Goal: Task Accomplishment & Management: Complete application form

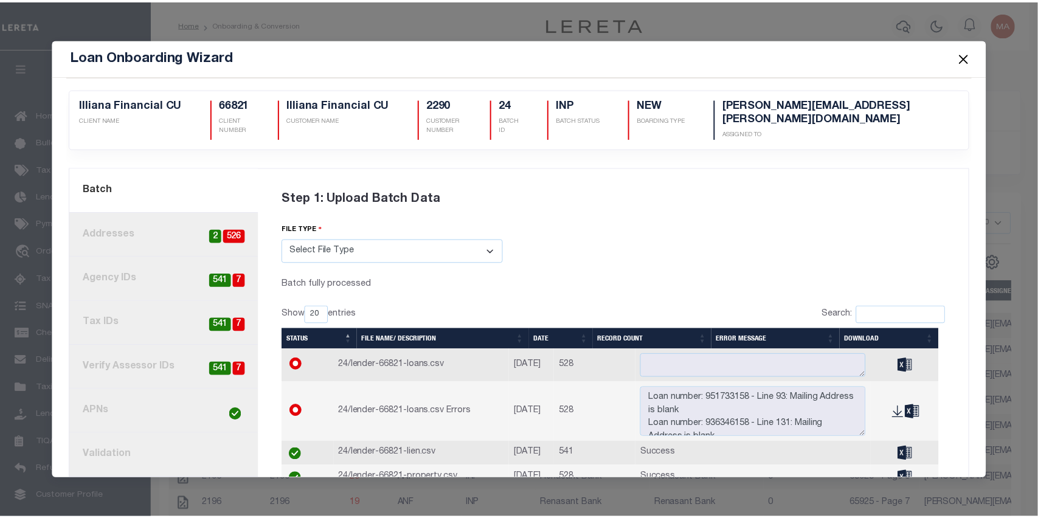
scroll to position [77, 0]
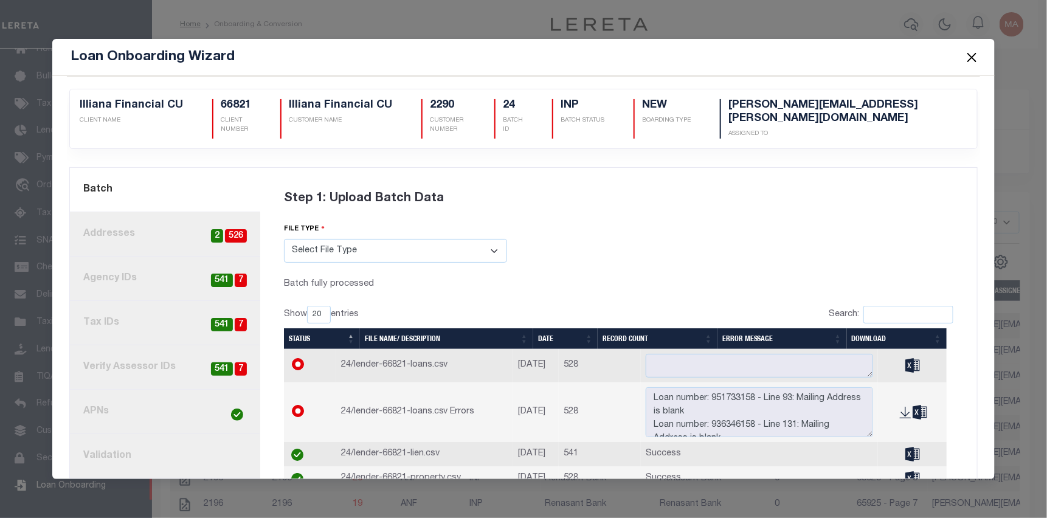
click at [975, 55] on button "Close" at bounding box center [972, 57] width 16 height 16
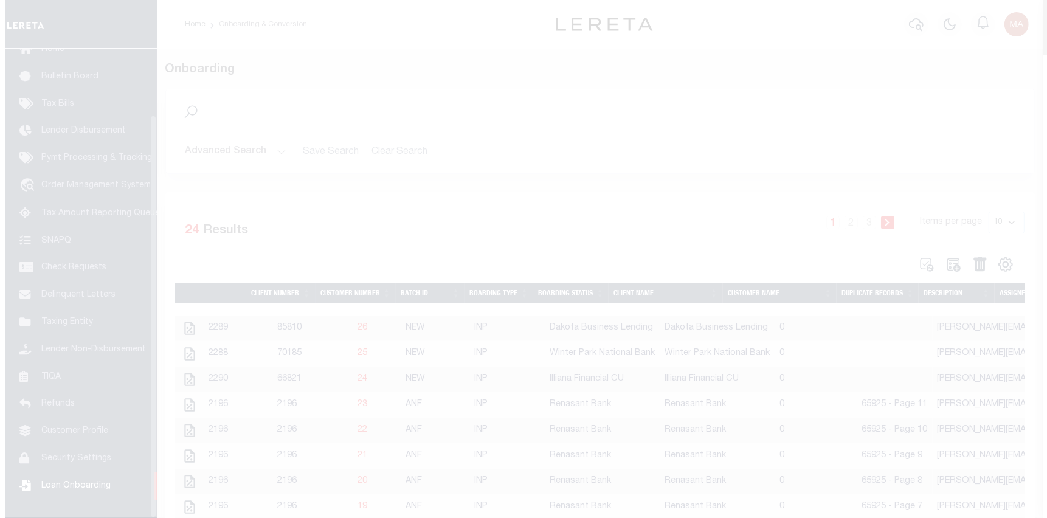
scroll to position [77, 0]
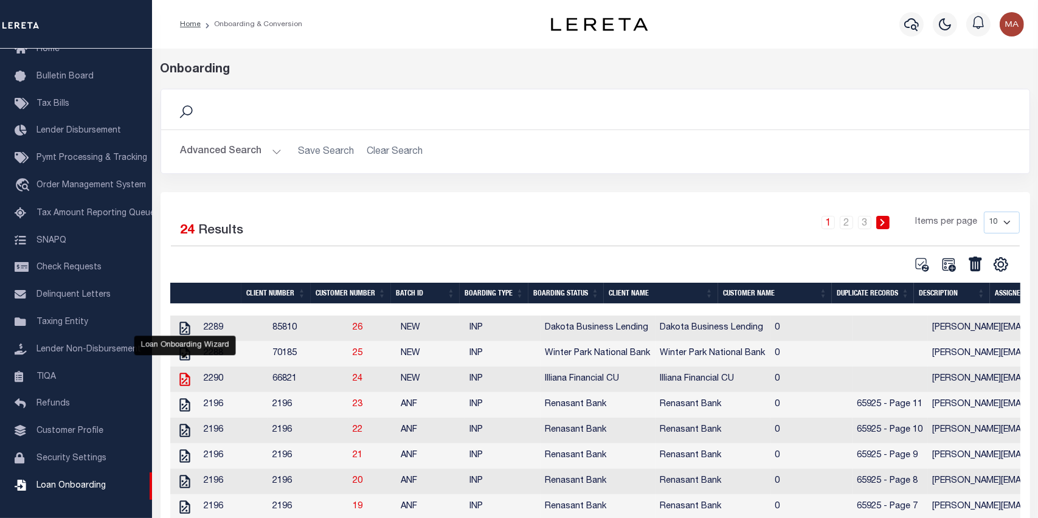
click at [184, 381] on icon "" at bounding box center [185, 379] width 16 height 16
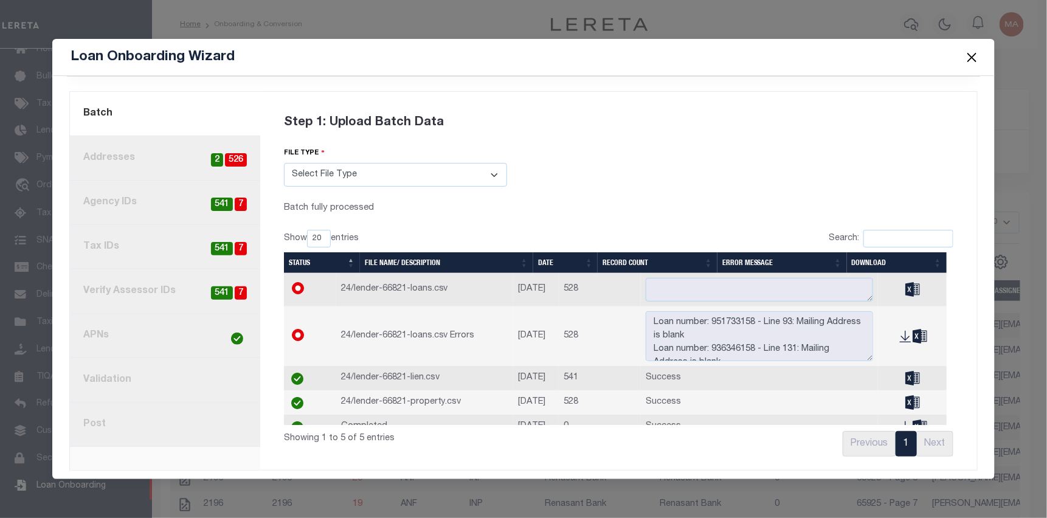
click at [164, 413] on link "8. Post" at bounding box center [165, 424] width 190 height 44
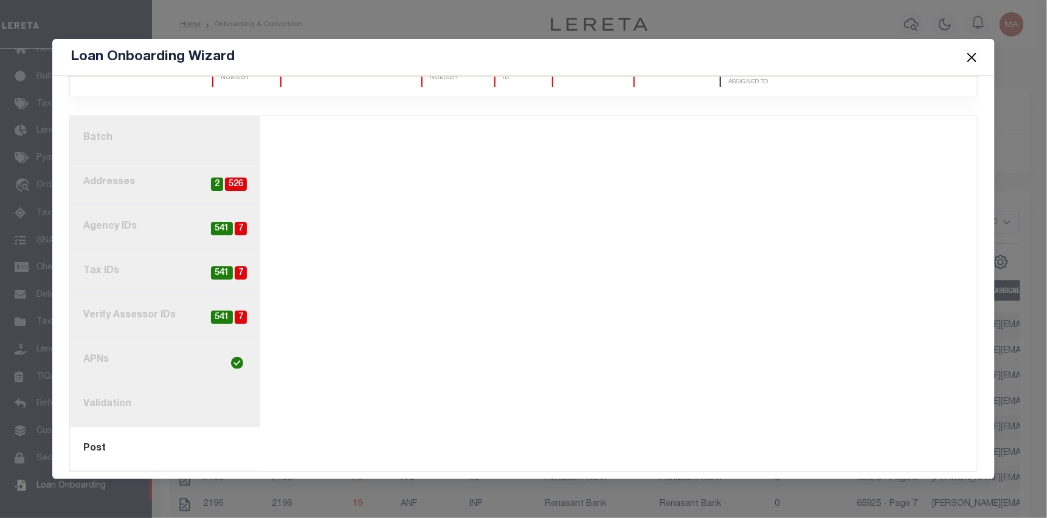
scroll to position [76, 0]
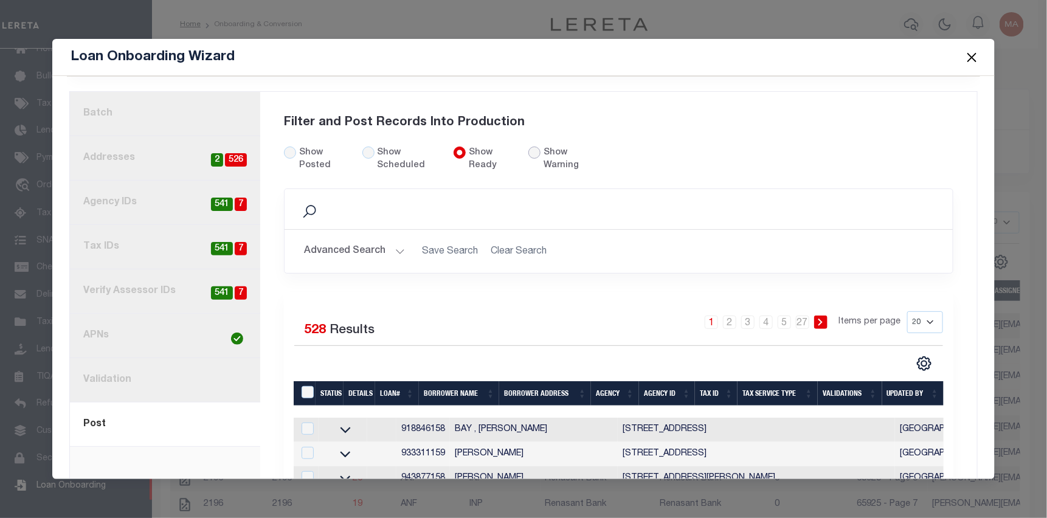
click at [533, 147] on input "radio" at bounding box center [534, 153] width 12 height 12
radio input "true"
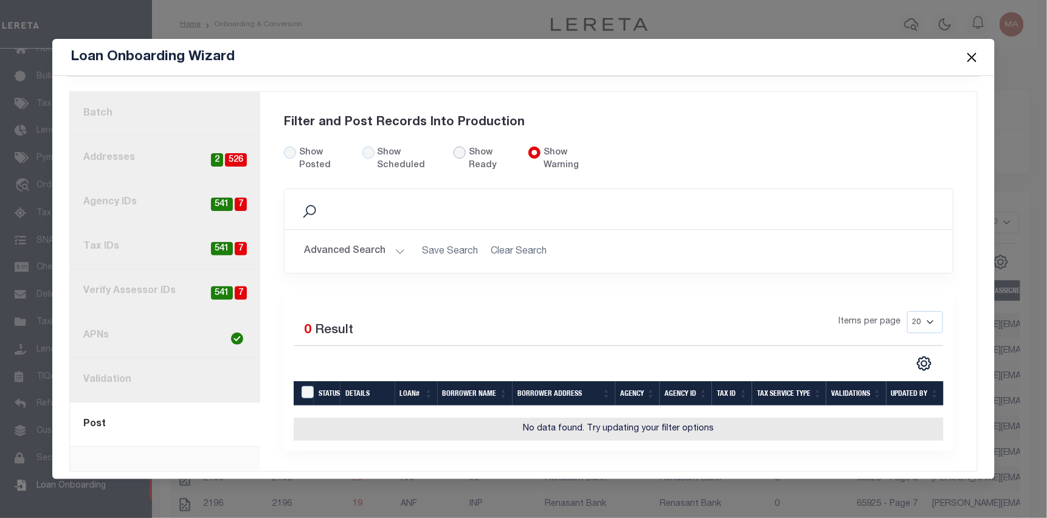
click at [454, 147] on input "Show Ready" at bounding box center [460, 153] width 12 height 12
radio input "true"
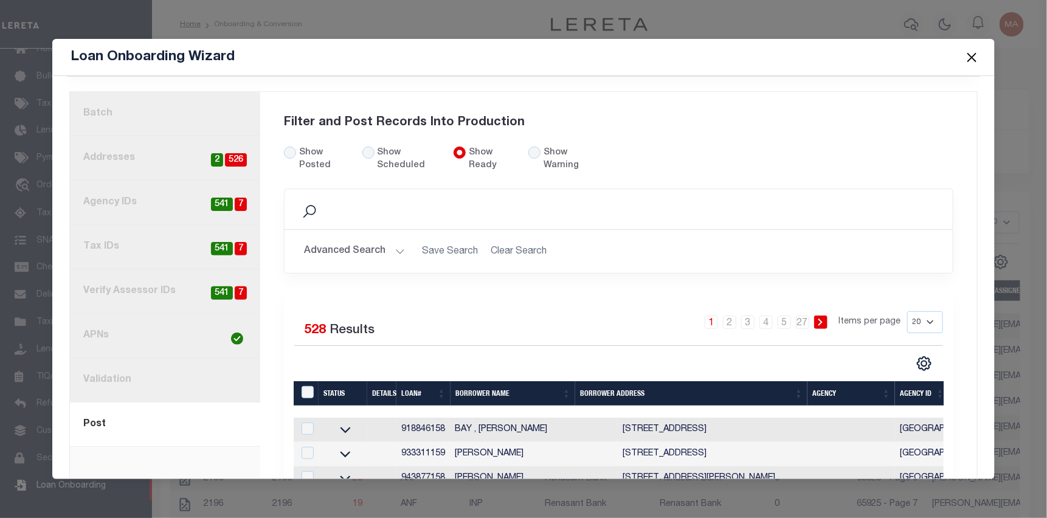
click at [776, 118] on div "Filter and Post Records Into Production" at bounding box center [618, 122] width 669 height 47
